Goal: Task Accomplishment & Management: Manage account settings

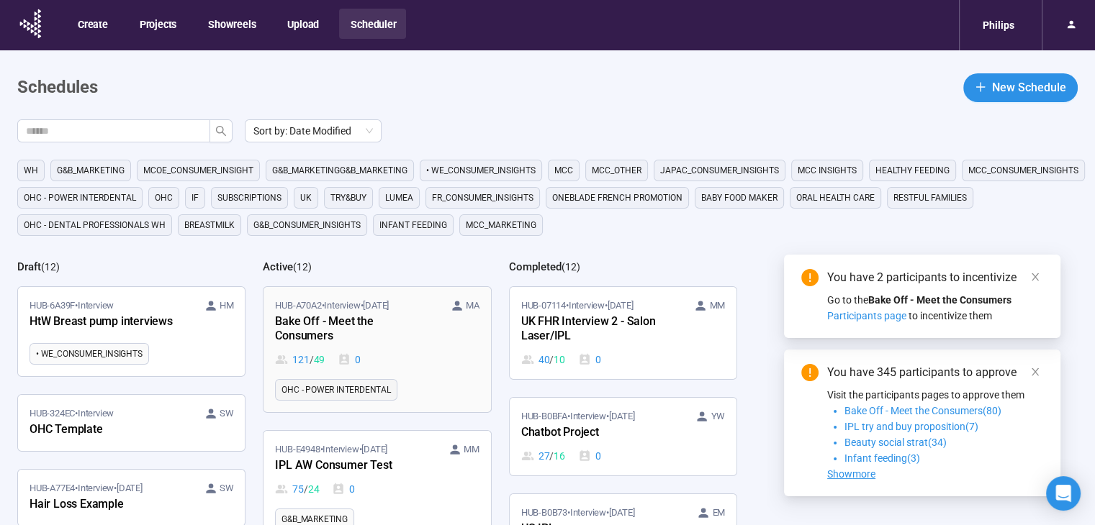
click at [351, 309] on span "HUB-A70A2 • Interview • [DATE]" at bounding box center [332, 306] width 114 height 14
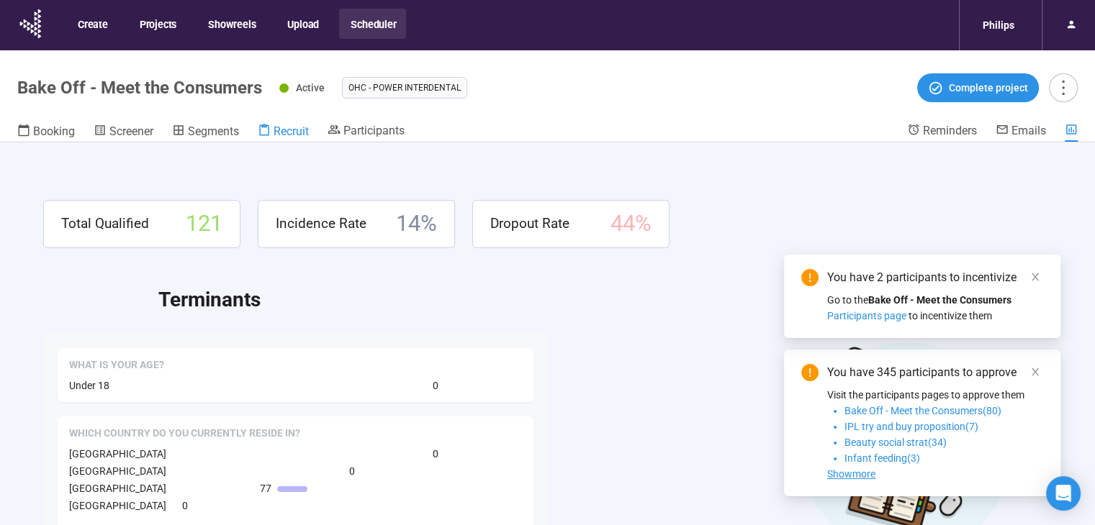
click at [282, 132] on span "Recruit" at bounding box center [291, 132] width 35 height 14
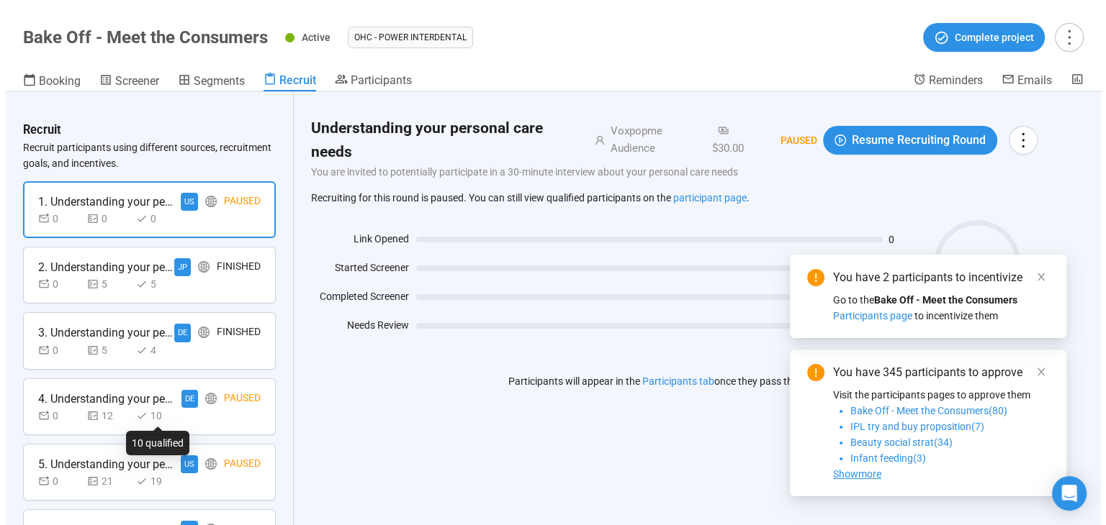
scroll to position [692, 0]
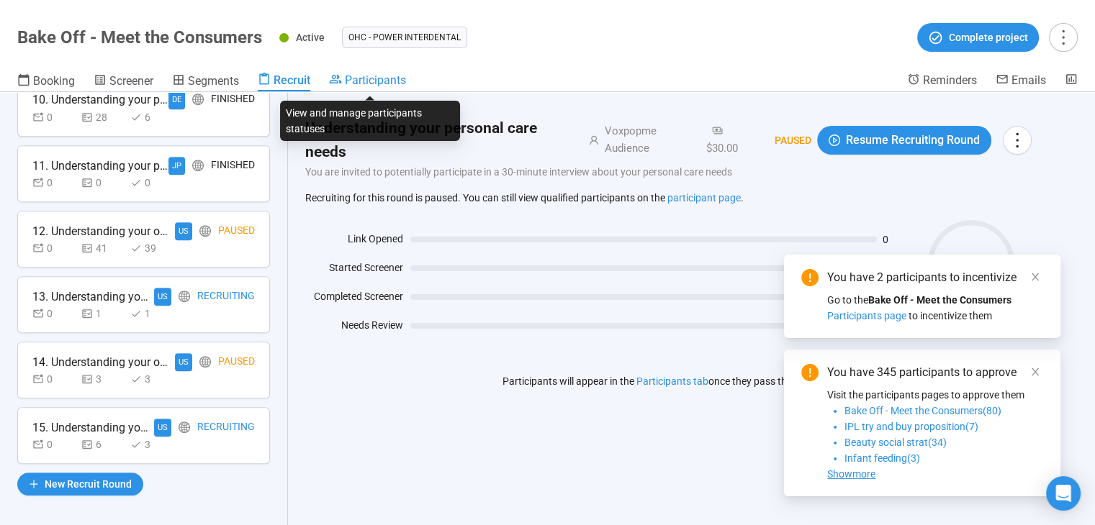
click at [351, 78] on span "Participants" at bounding box center [375, 80] width 61 height 14
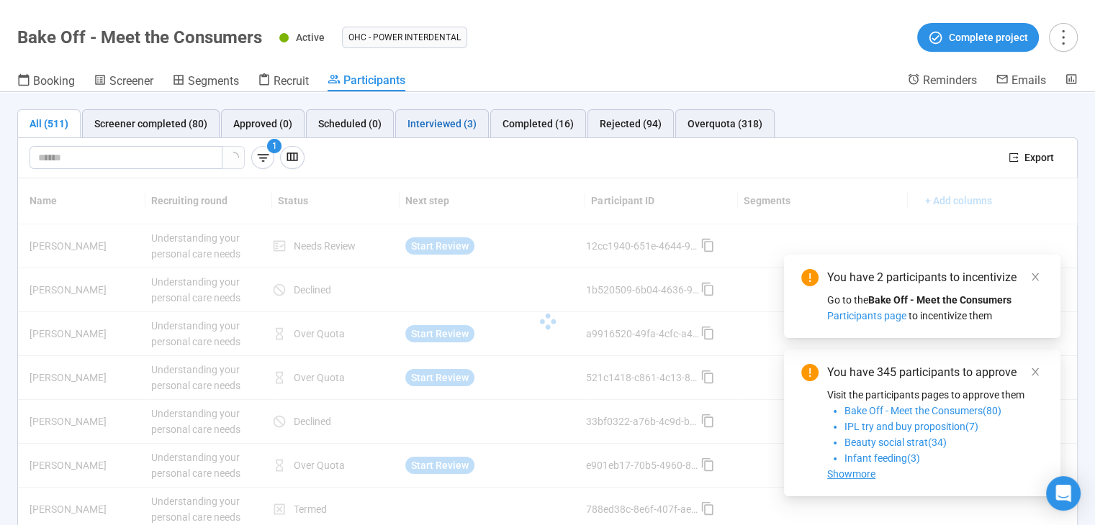
click at [436, 119] on div "Interviewed (3)" at bounding box center [441, 124] width 69 height 16
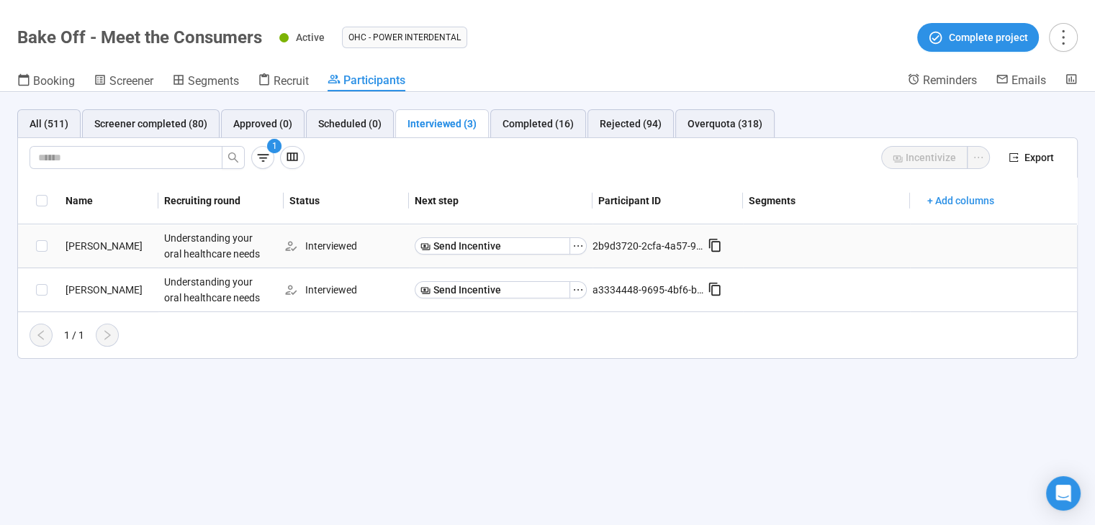
click at [89, 240] on div "[PERSON_NAME]" at bounding box center [109, 246] width 99 height 16
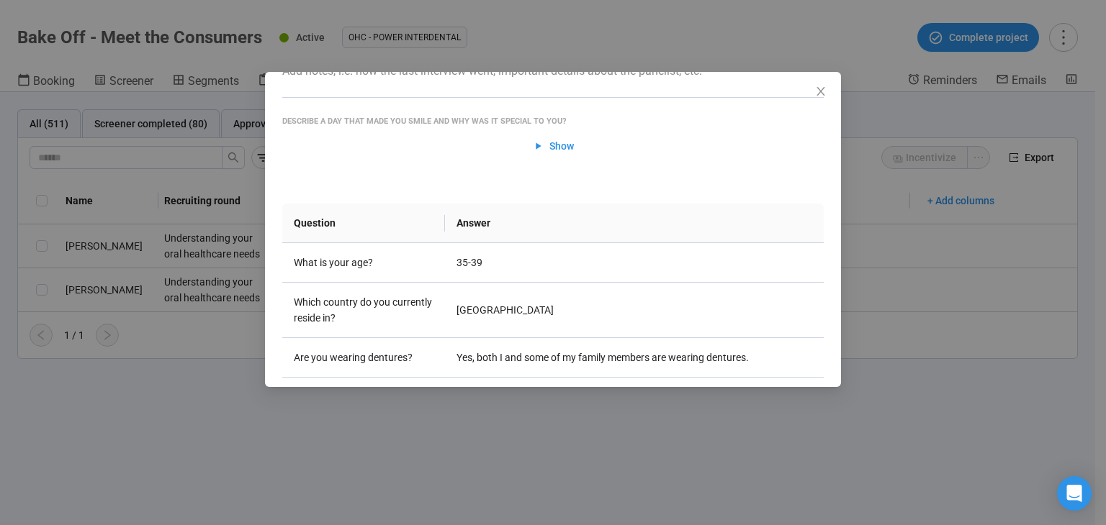
scroll to position [52, 0]
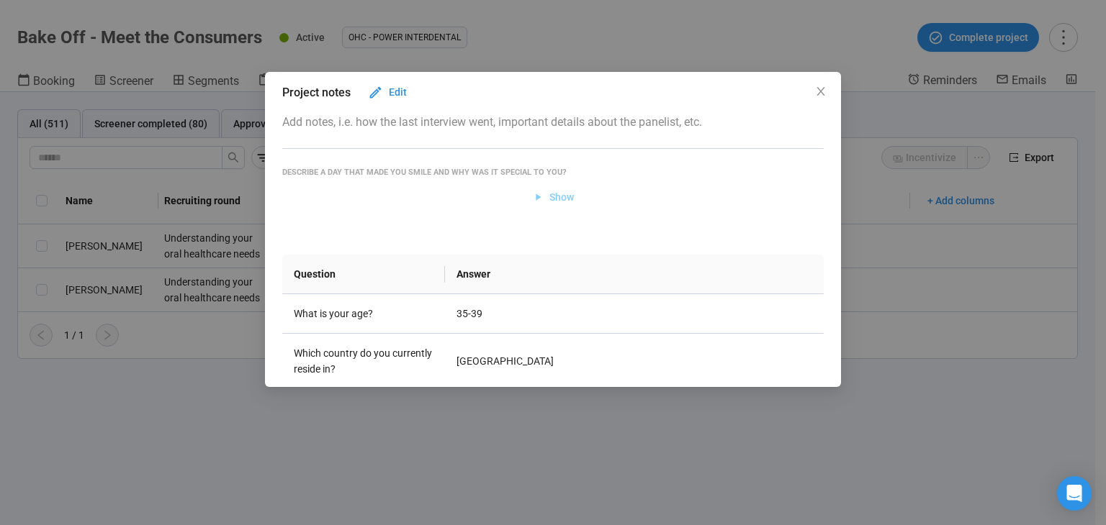
click at [549, 203] on span "Show" at bounding box center [561, 197] width 24 height 16
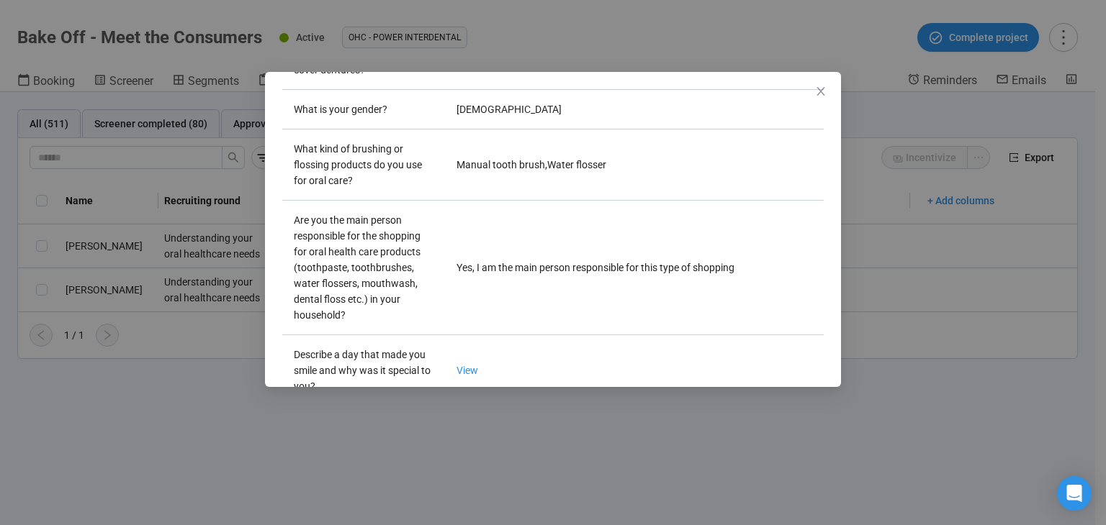
scroll to position [1018, 0]
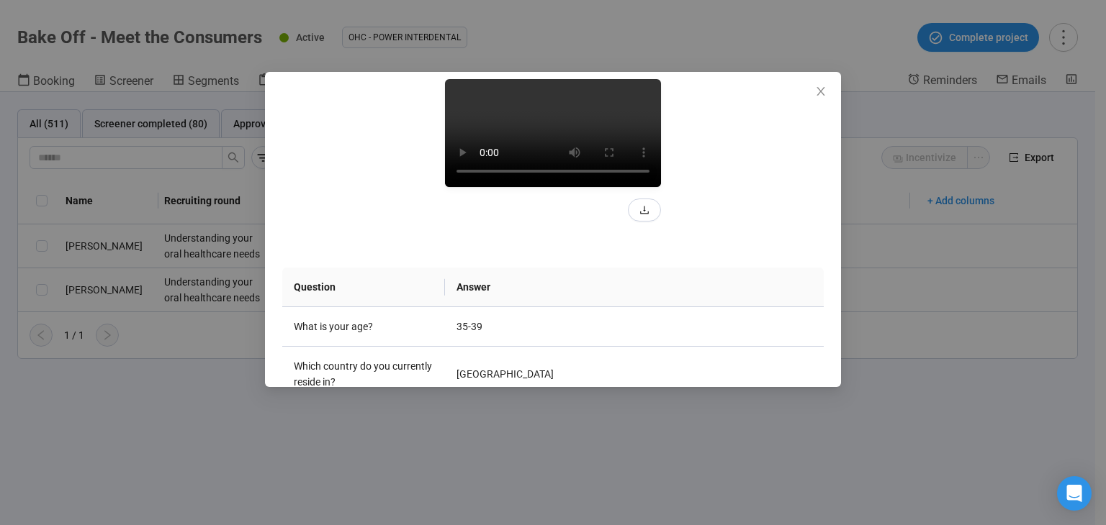
click at [550, 187] on video at bounding box center [553, 133] width 216 height 108
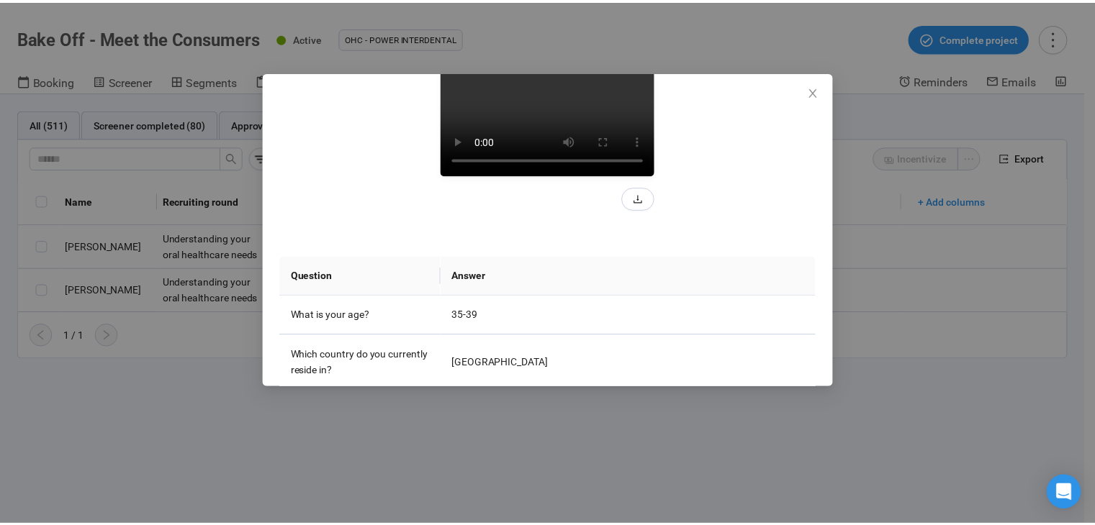
scroll to position [296, 0]
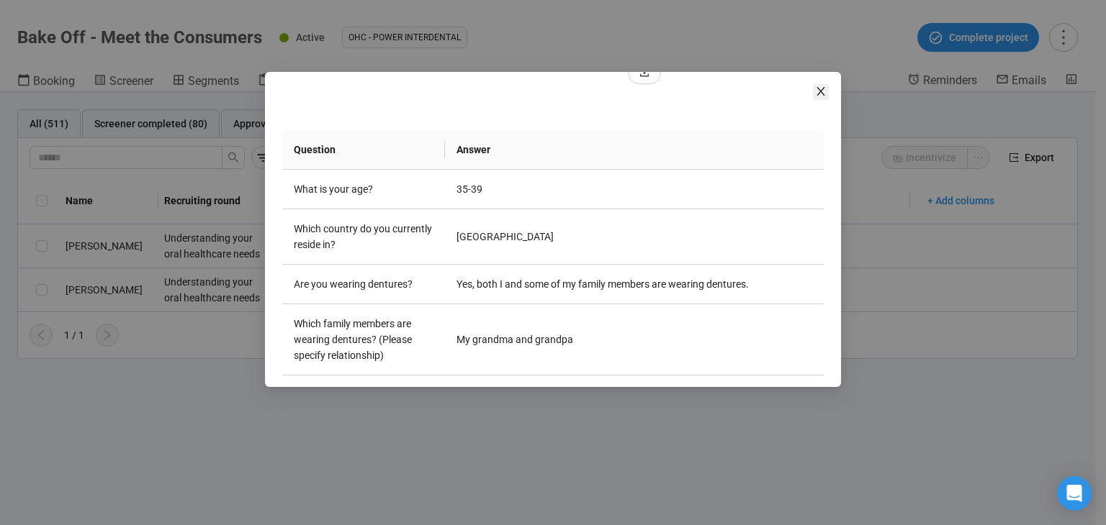
click at [823, 99] on span "Close" at bounding box center [821, 92] width 16 height 16
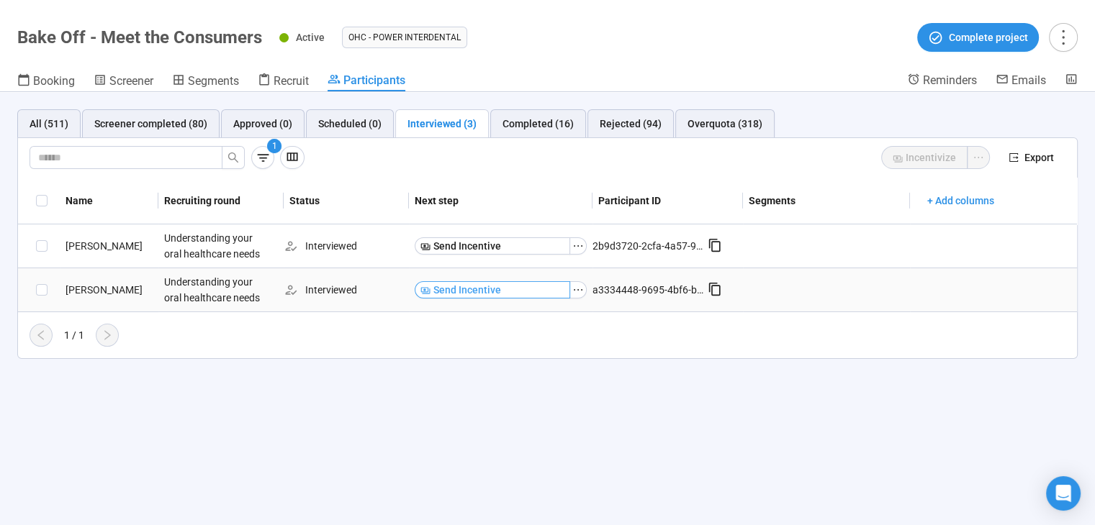
click at [545, 289] on button "Send Incentive" at bounding box center [492, 289] width 155 height 17
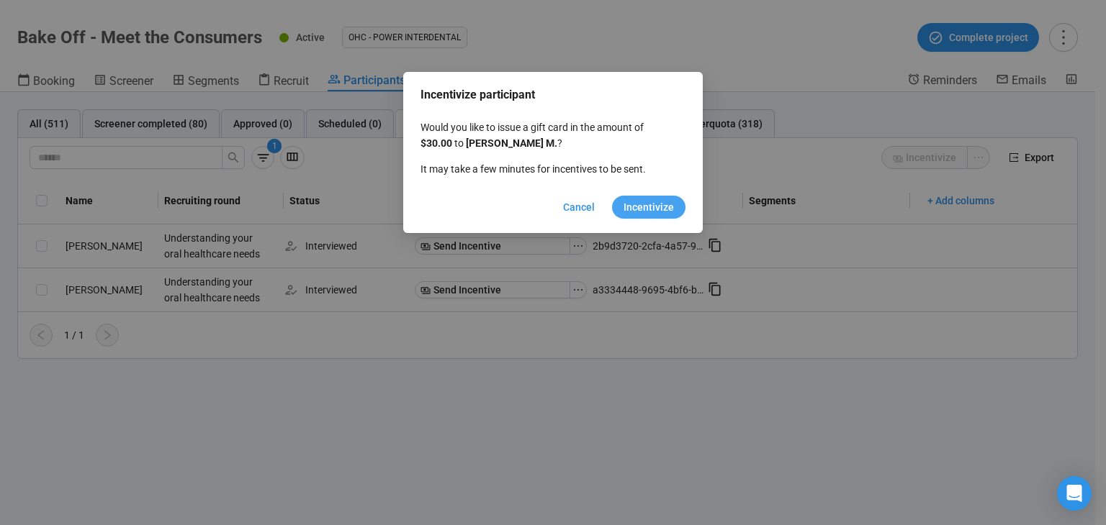
click at [634, 211] on span "Incentivize" at bounding box center [648, 207] width 50 height 16
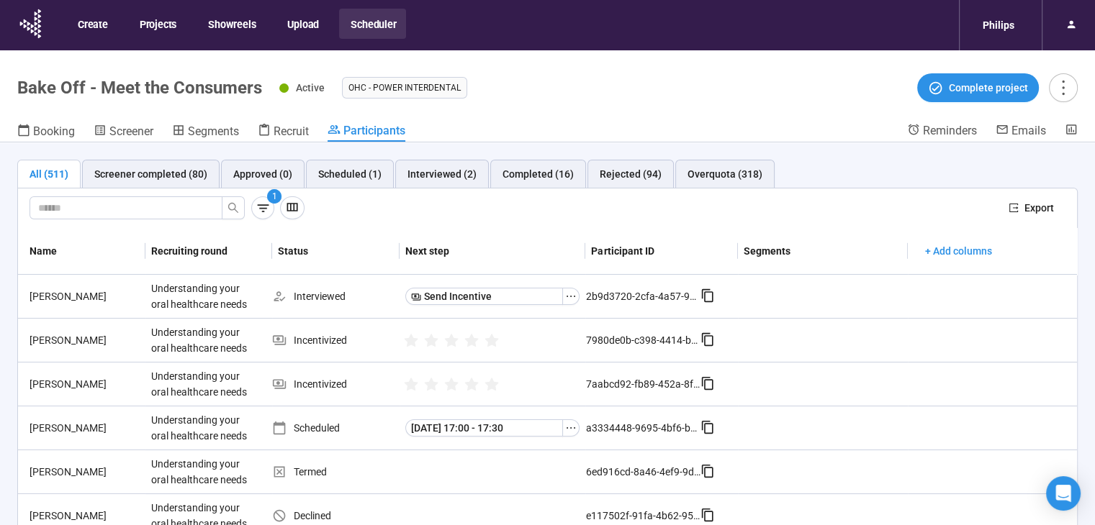
scroll to position [92, 0]
